Goal: Task Accomplishment & Management: Use online tool/utility

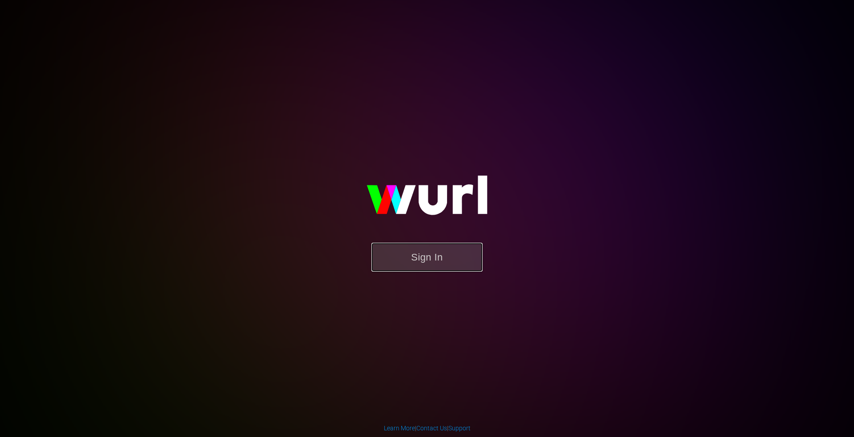
click at [404, 261] on button "Sign In" at bounding box center [426, 257] width 111 height 29
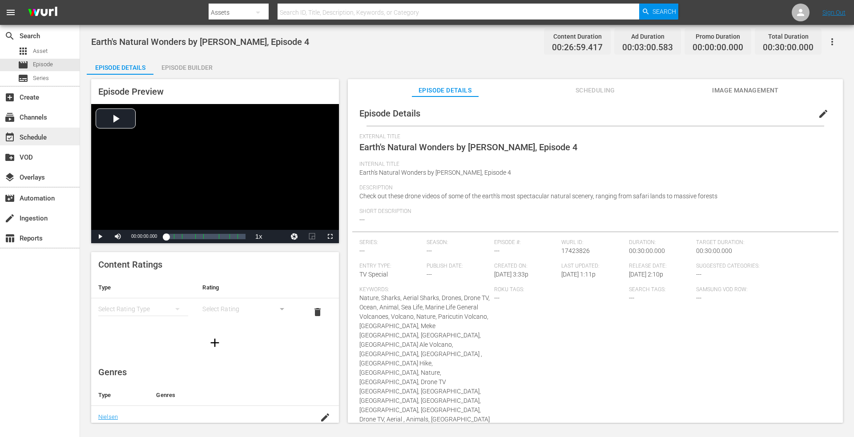
click at [35, 140] on div "event_available Schedule" at bounding box center [25, 136] width 50 height 8
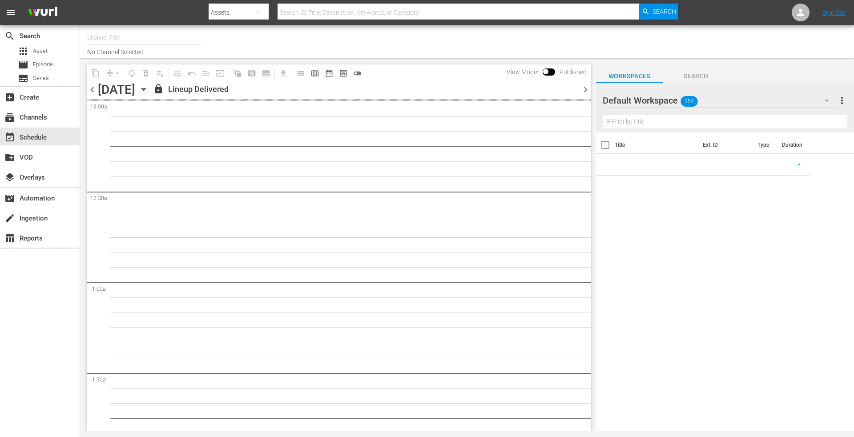
type input "DroneTV (1072)"
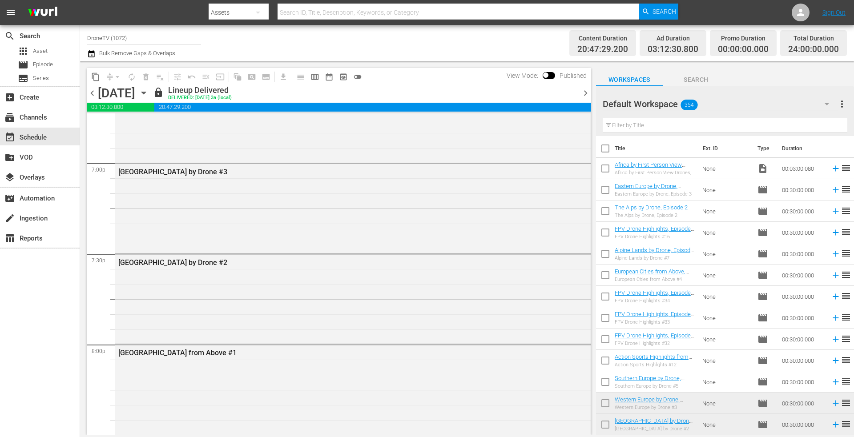
scroll to position [3381, 0]
